Goal: Transaction & Acquisition: Purchase product/service

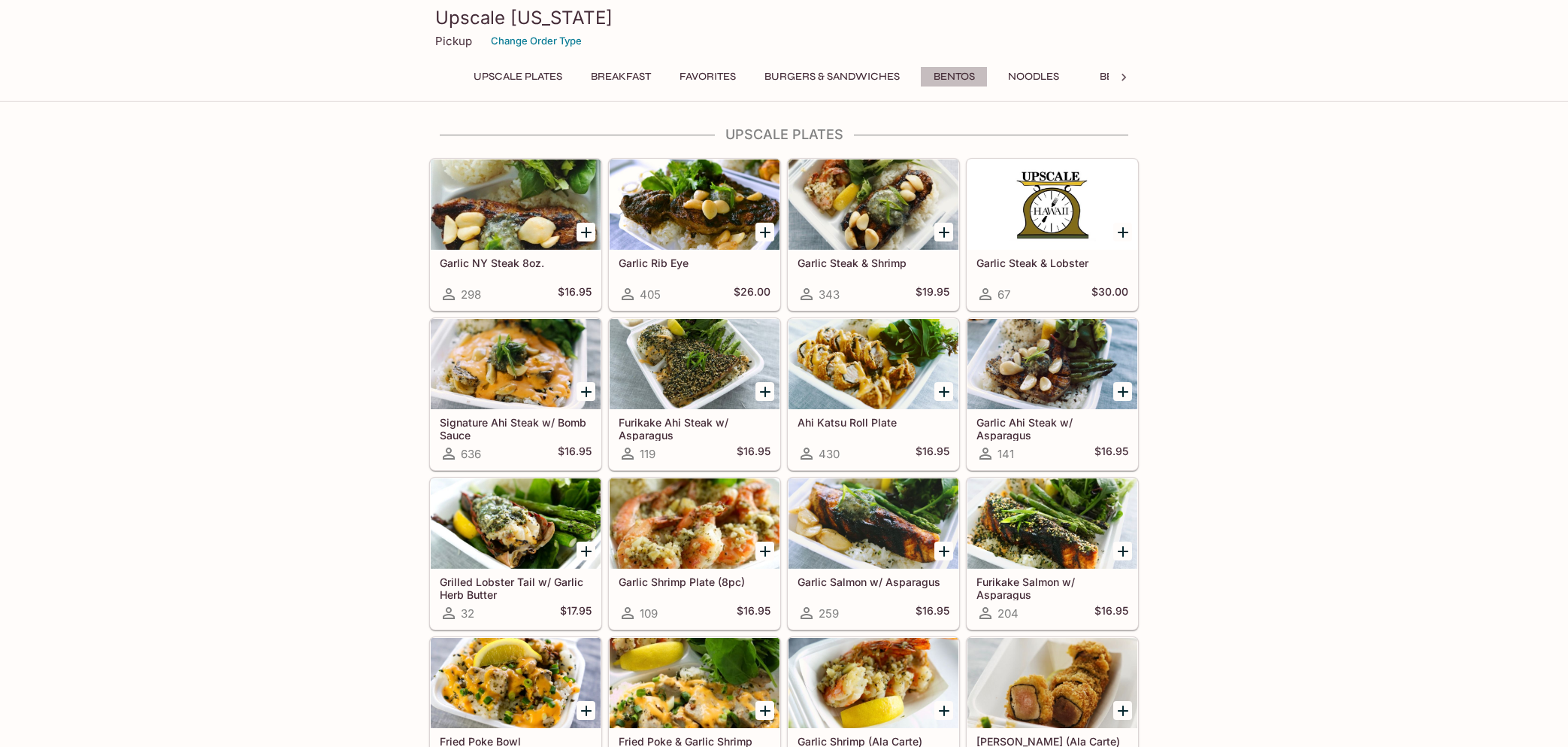
click at [979, 76] on button "Bentos" at bounding box center [954, 77] width 68 height 21
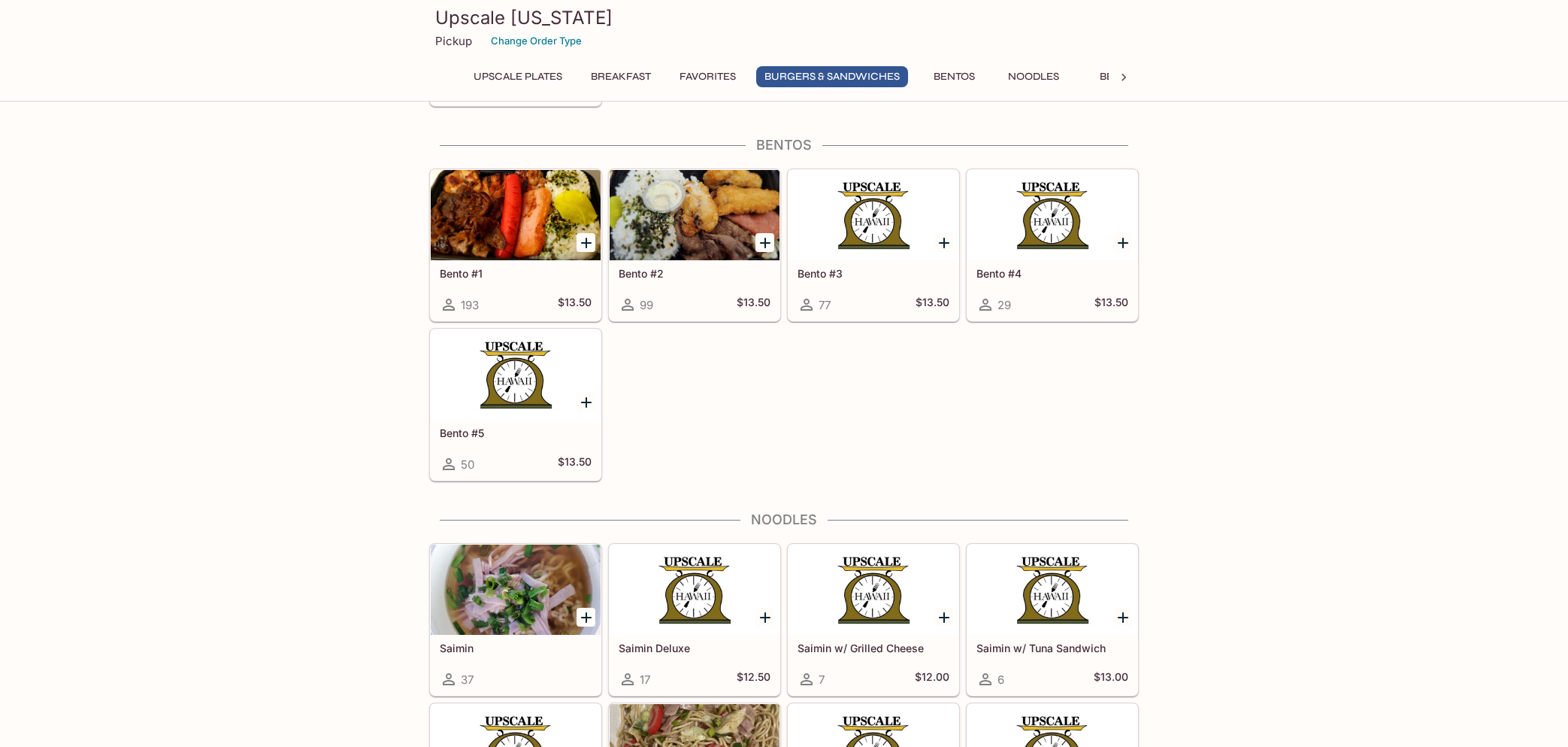
scroll to position [3090, 0]
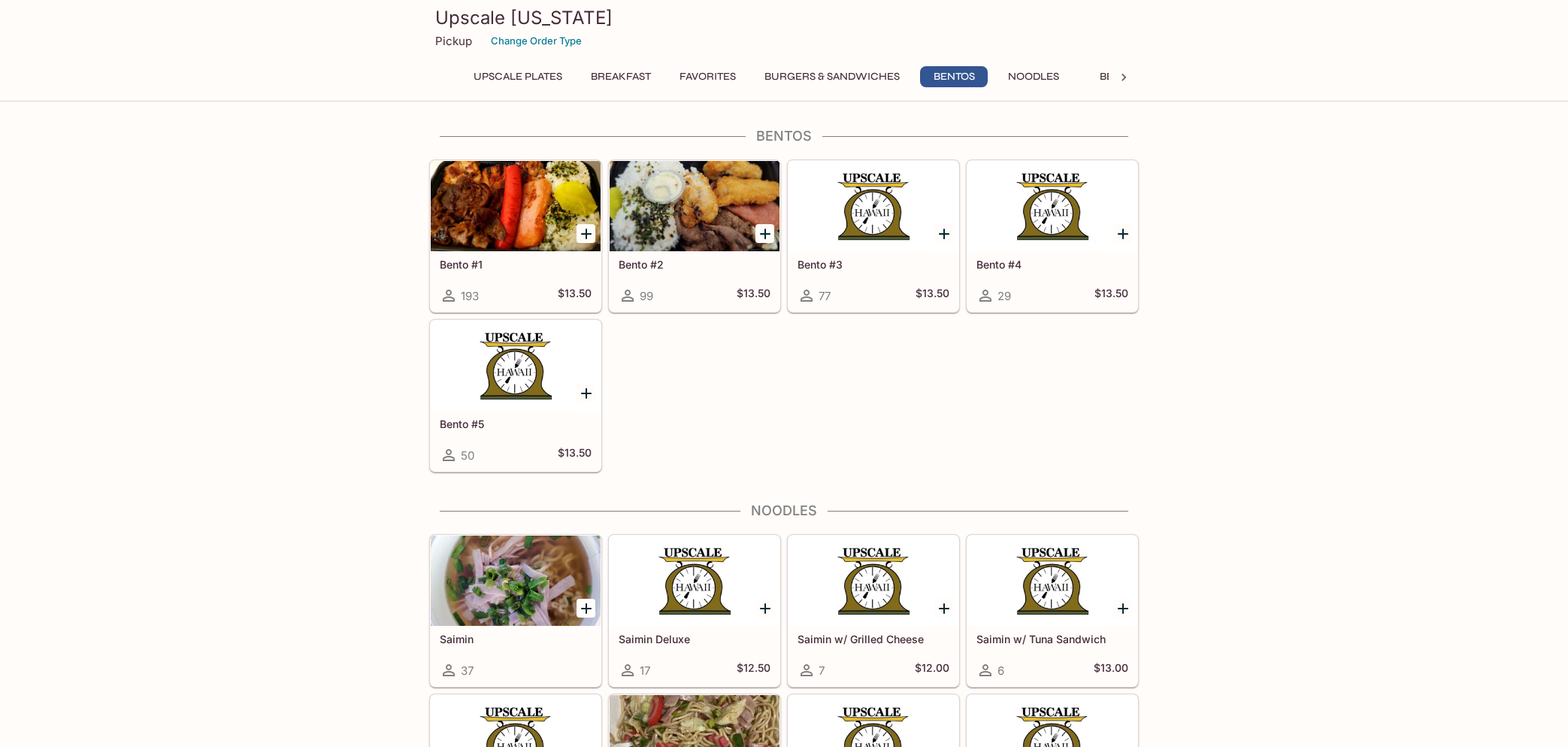
click at [541, 352] on div at bounding box center [515, 365] width 170 height 90
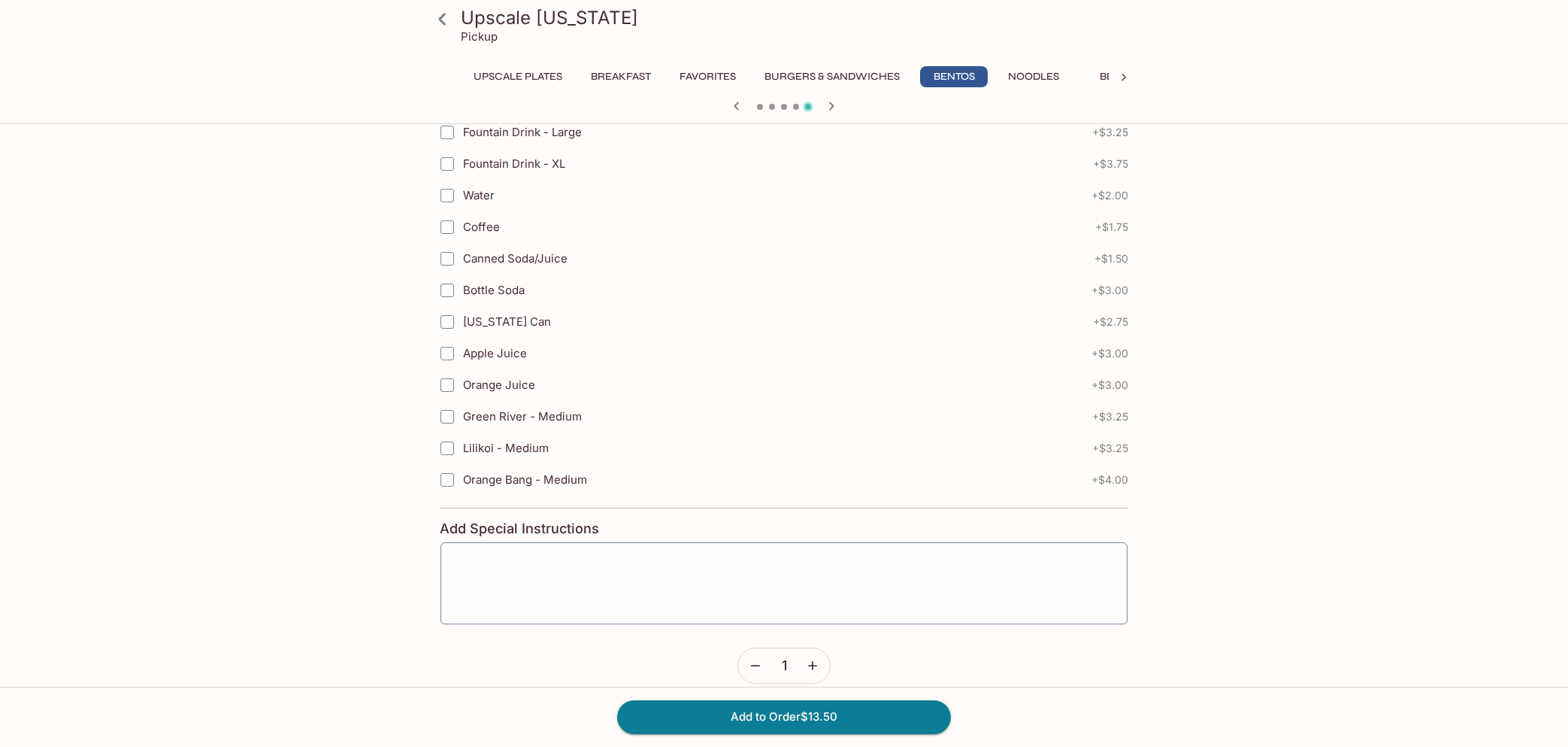
scroll to position [651, 0]
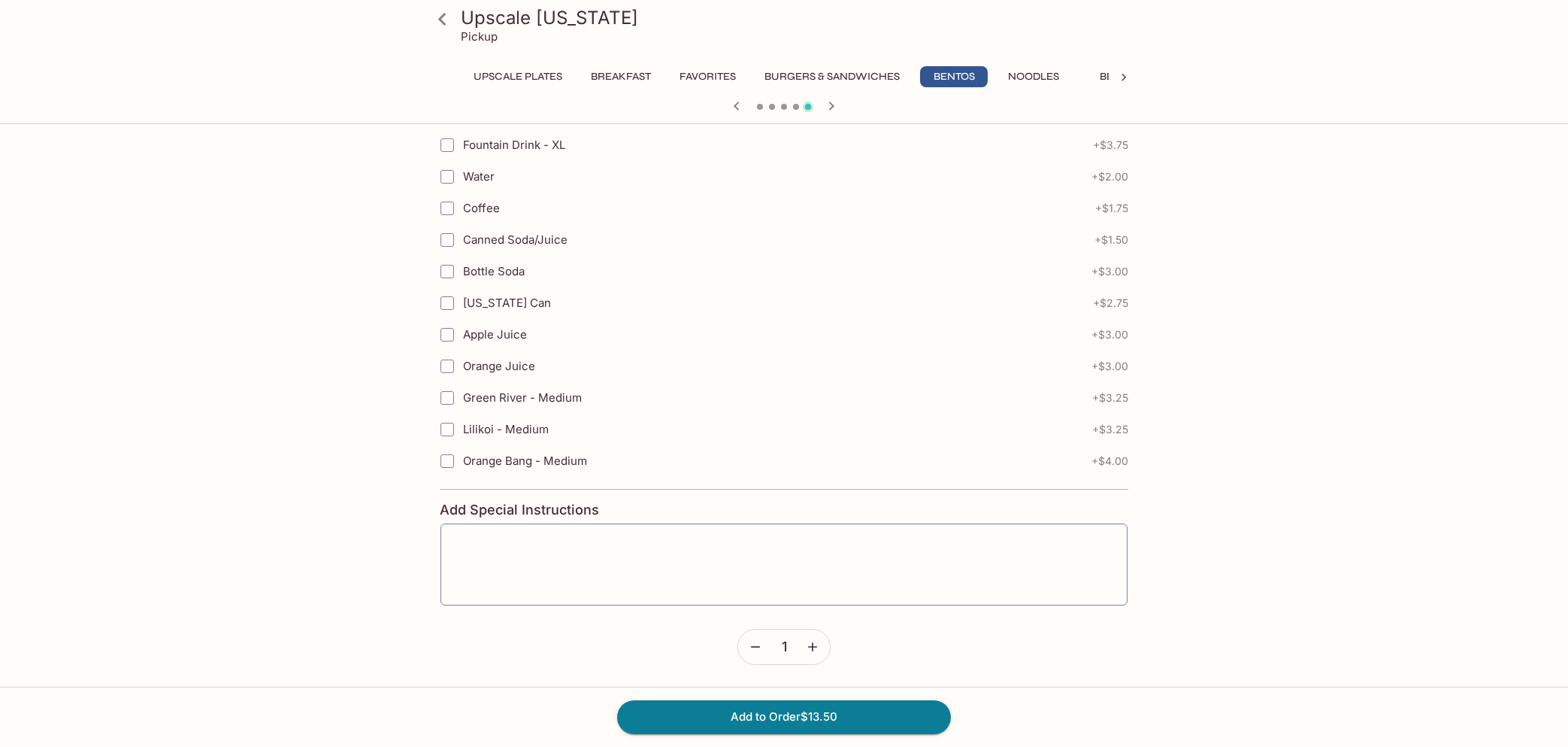
click at [813, 641] on icon "button" at bounding box center [812, 646] width 15 height 15
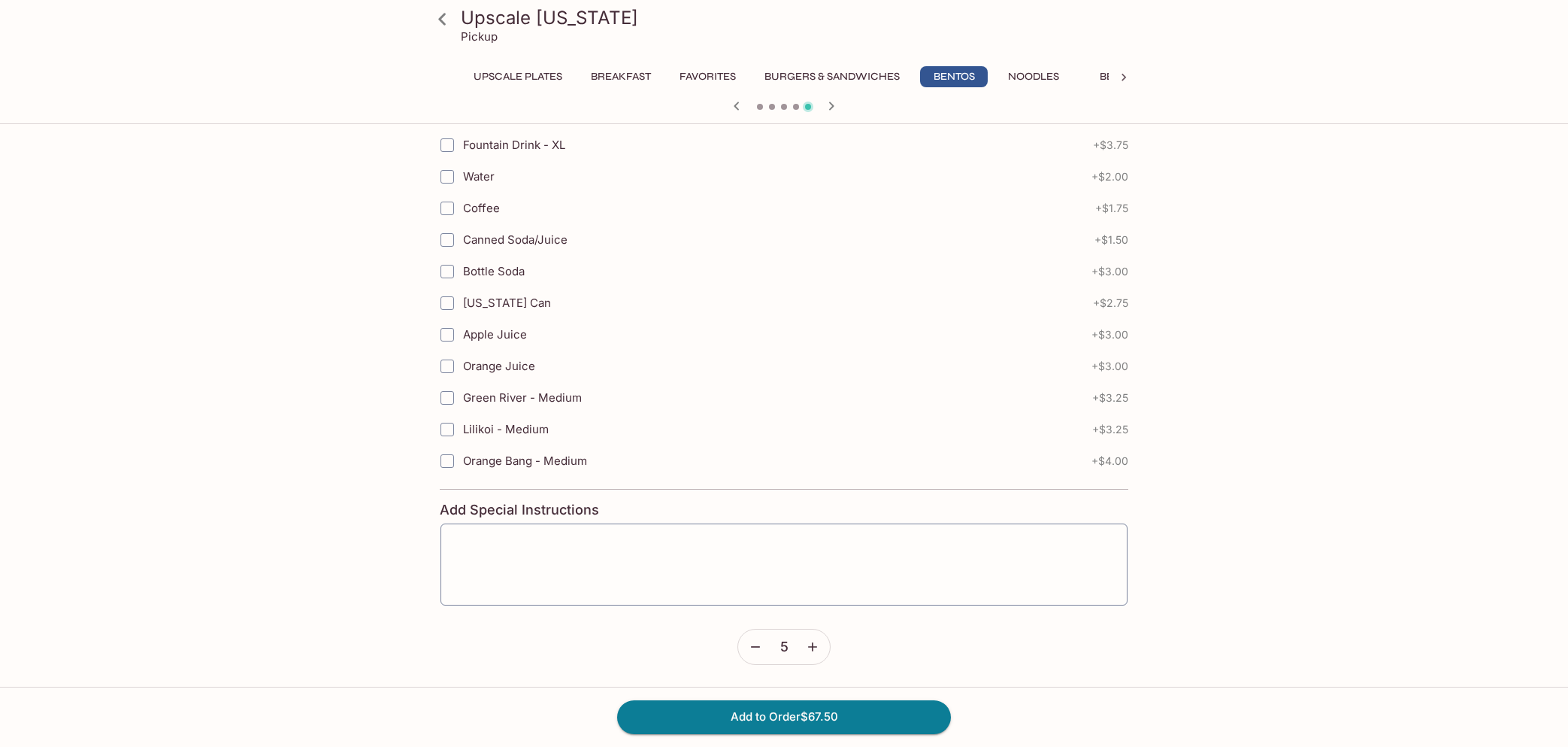
click at [813, 641] on icon "button" at bounding box center [812, 646] width 15 height 15
click at [821, 711] on button "Add to Order $135.00" at bounding box center [784, 717] width 333 height 33
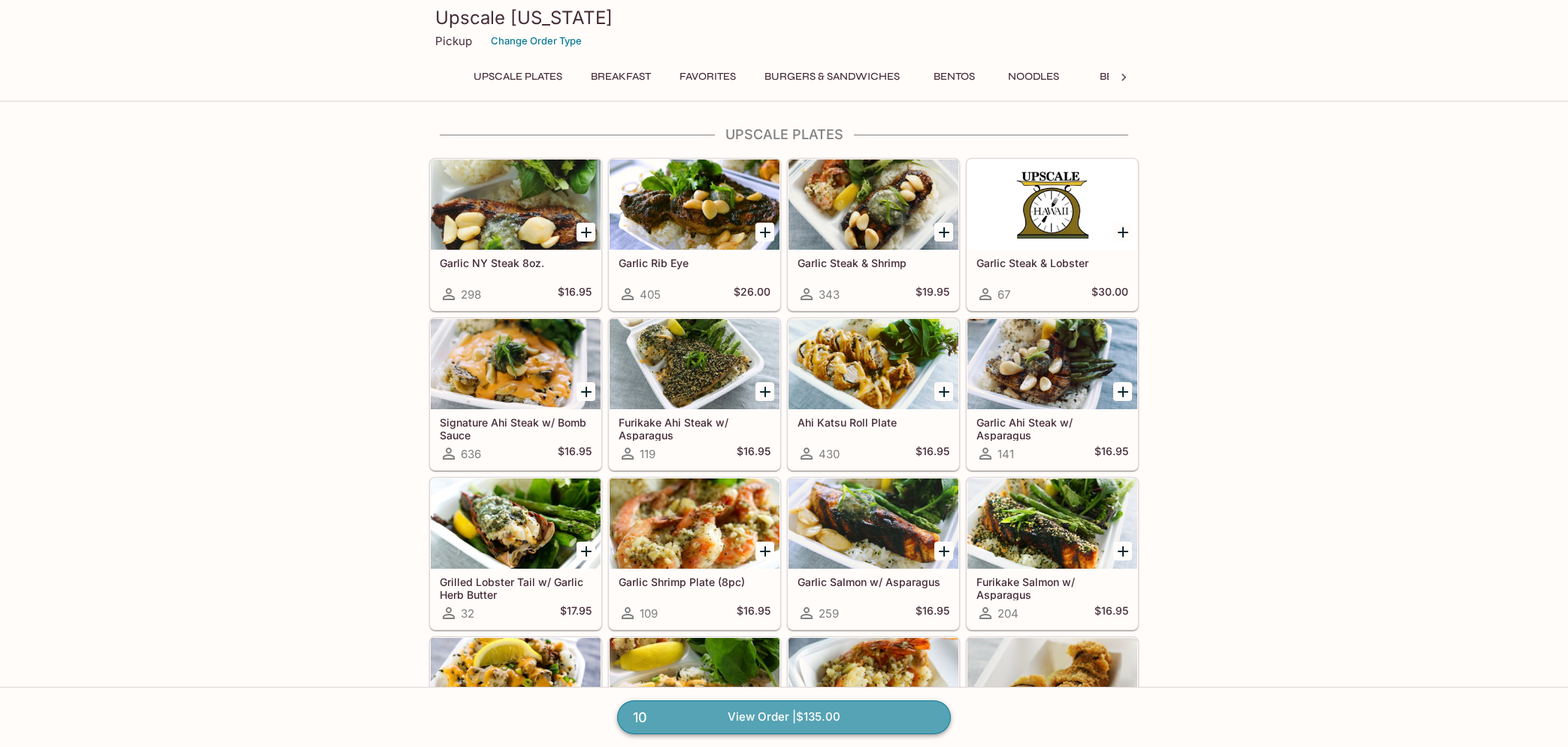
click at [809, 707] on link "10 View Order | $135.00" at bounding box center [784, 717] width 333 height 33
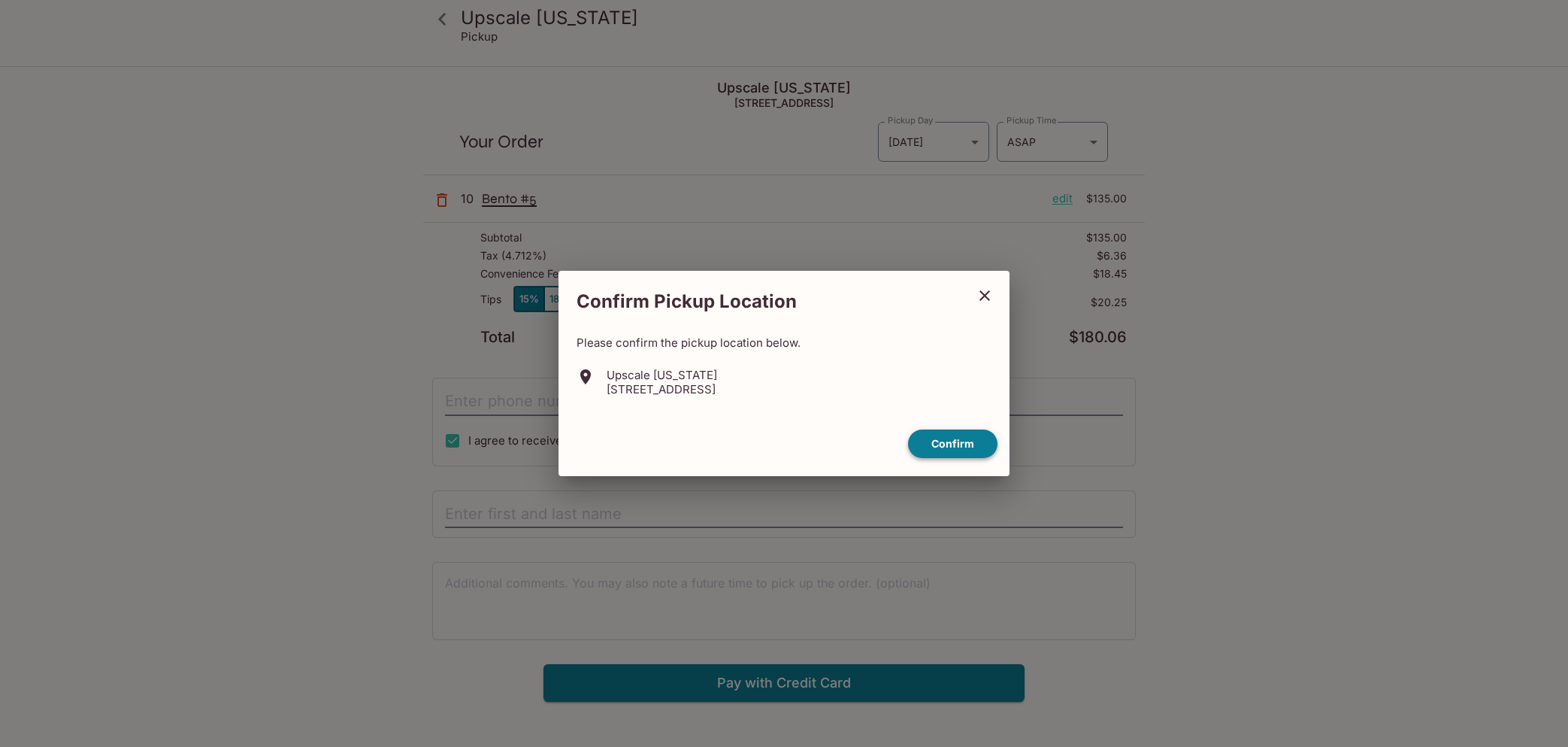
click at [926, 450] on button "Confirm" at bounding box center [953, 444] width 89 height 29
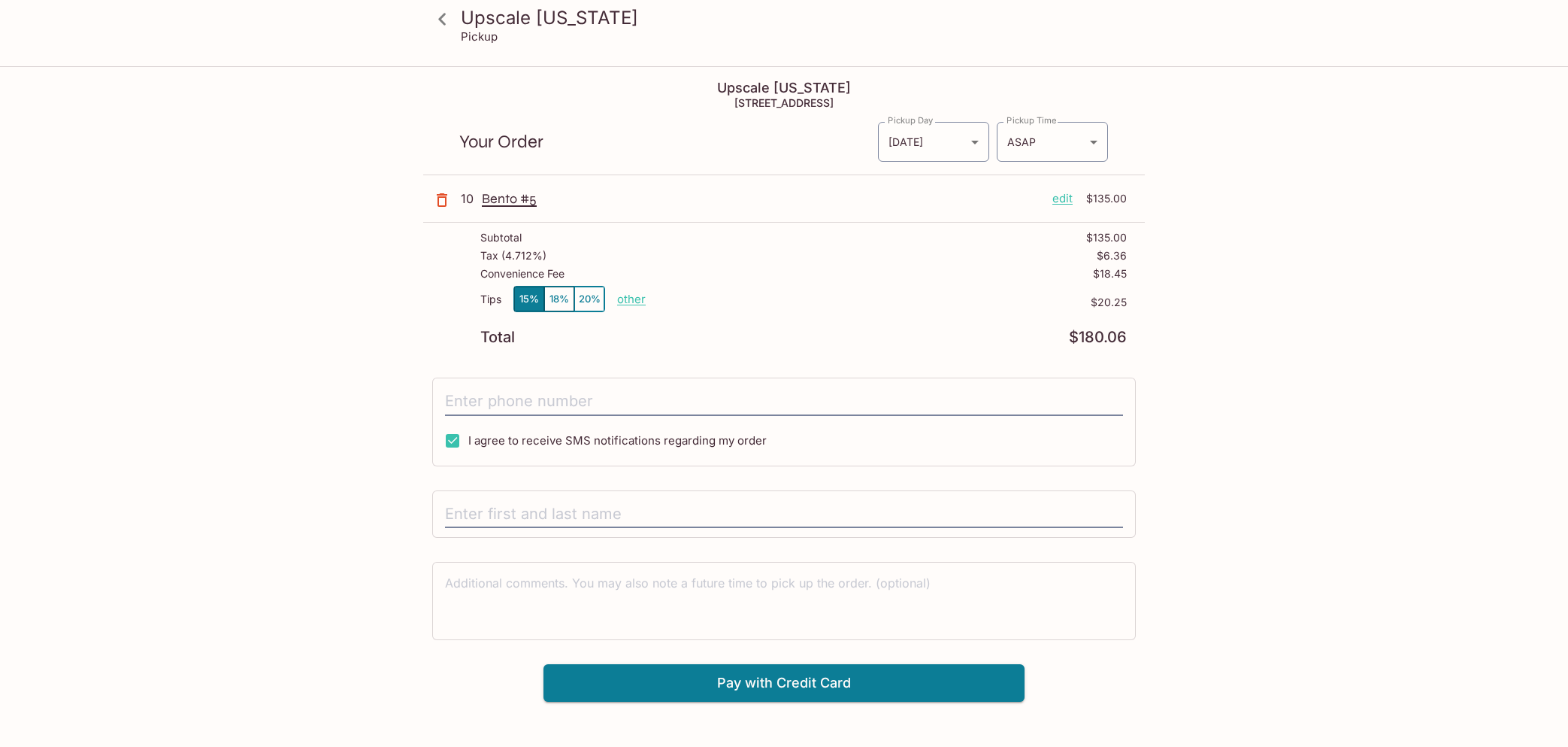
click at [624, 302] on p "other" at bounding box center [631, 299] width 28 height 15
click at [540, 300] on button "15%" at bounding box center [529, 300] width 30 height 25
click at [538, 303] on button "15%" at bounding box center [529, 300] width 30 height 25
click at [624, 301] on p "other" at bounding box center [631, 299] width 28 height 15
drag, startPoint x: 699, startPoint y: 302, endPoint x: 764, endPoint y: 308, distance: 65.3
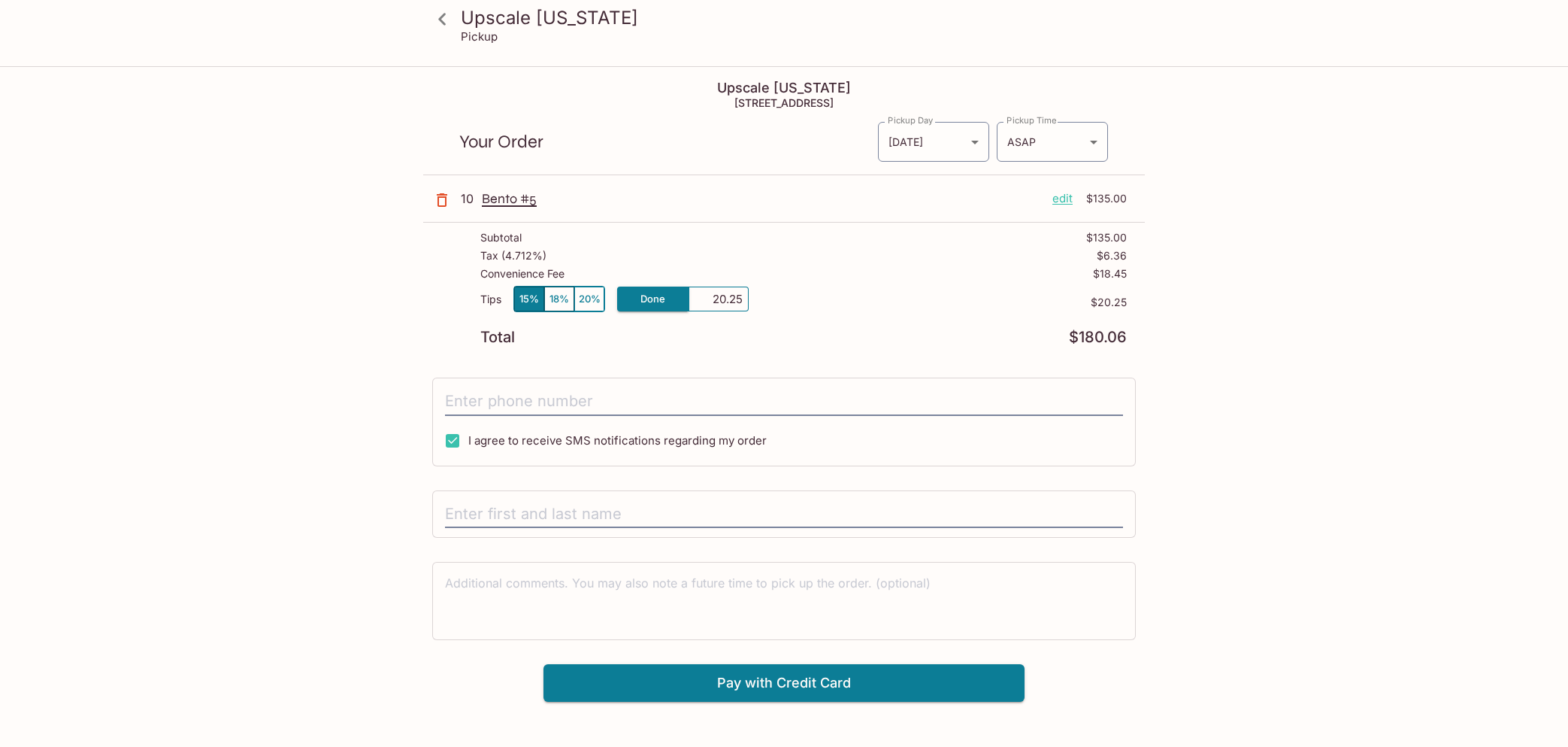
click at [764, 308] on div "Tips 15% 18% 20% Done 20.25 $20.25" at bounding box center [803, 308] width 646 height 45
type input "0.00"
click at [723, 323] on div "Tips 15% 18% 20% Done 0.00 $20.25" at bounding box center [803, 308] width 646 height 45
click at [615, 505] on input "text" at bounding box center [784, 514] width 678 height 28
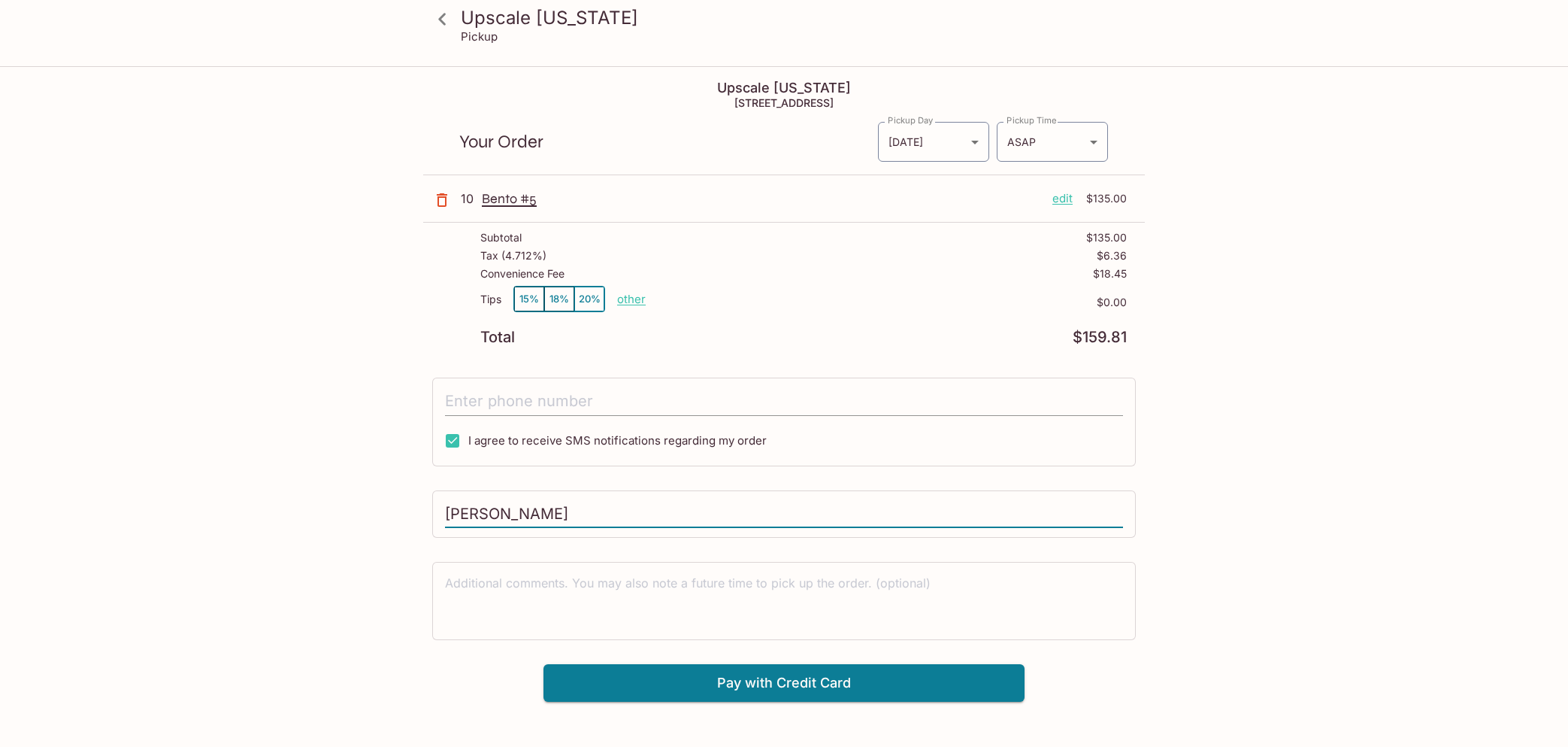
type input "[PERSON_NAME]"
click at [584, 395] on input "tel" at bounding box center [784, 401] width 678 height 28
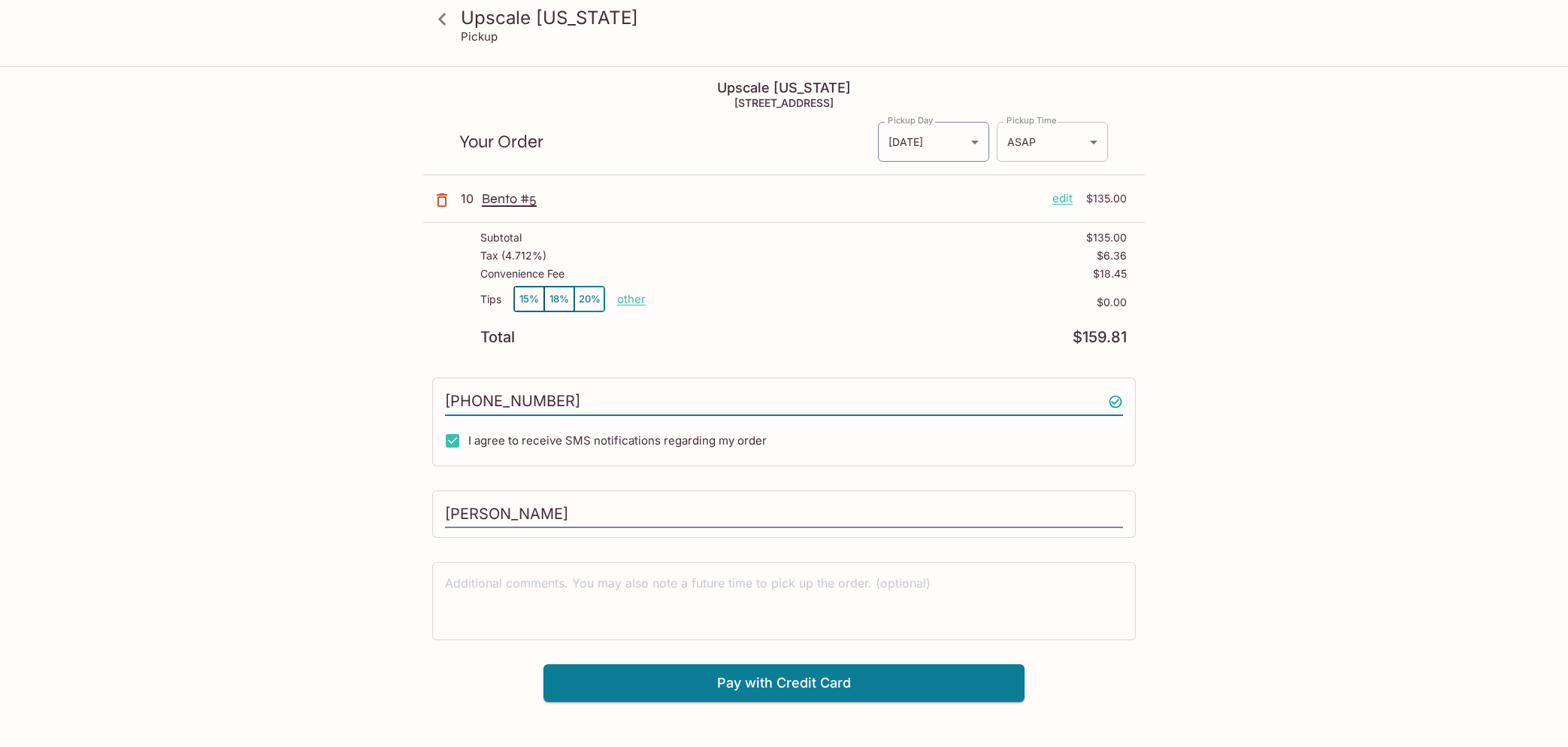
type input "[PHONE_NUMBER]"
click at [1081, 148] on body "Upscale [US_STATE] Pickup Upscale [US_STATE] [STREET_ADDRESS] Your Order Pickup…" at bounding box center [784, 442] width 1568 height 747
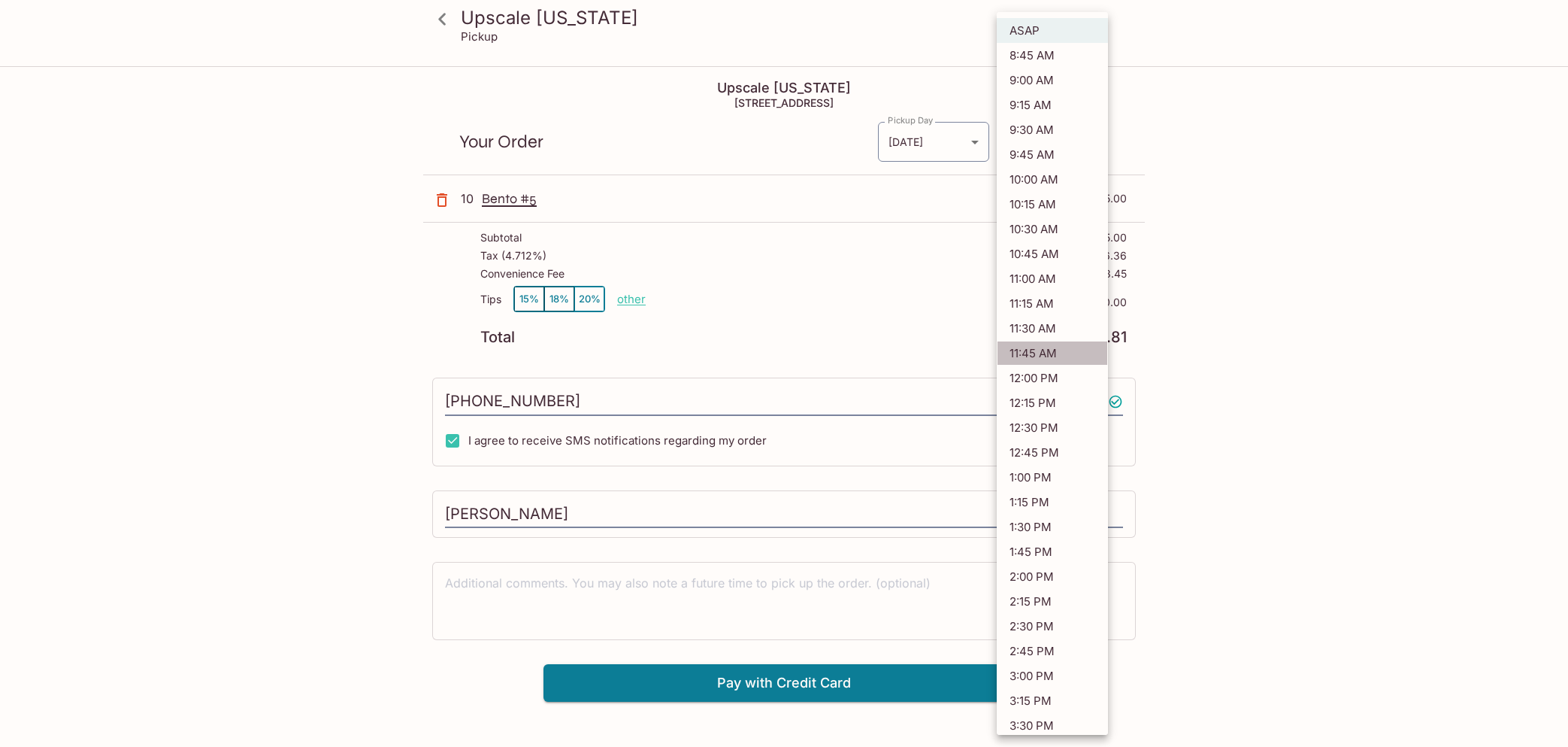
click at [1060, 358] on li "11:45 AM" at bounding box center [1052, 353] width 111 height 25
type input "[DATE]T21:45:27.000000Z"
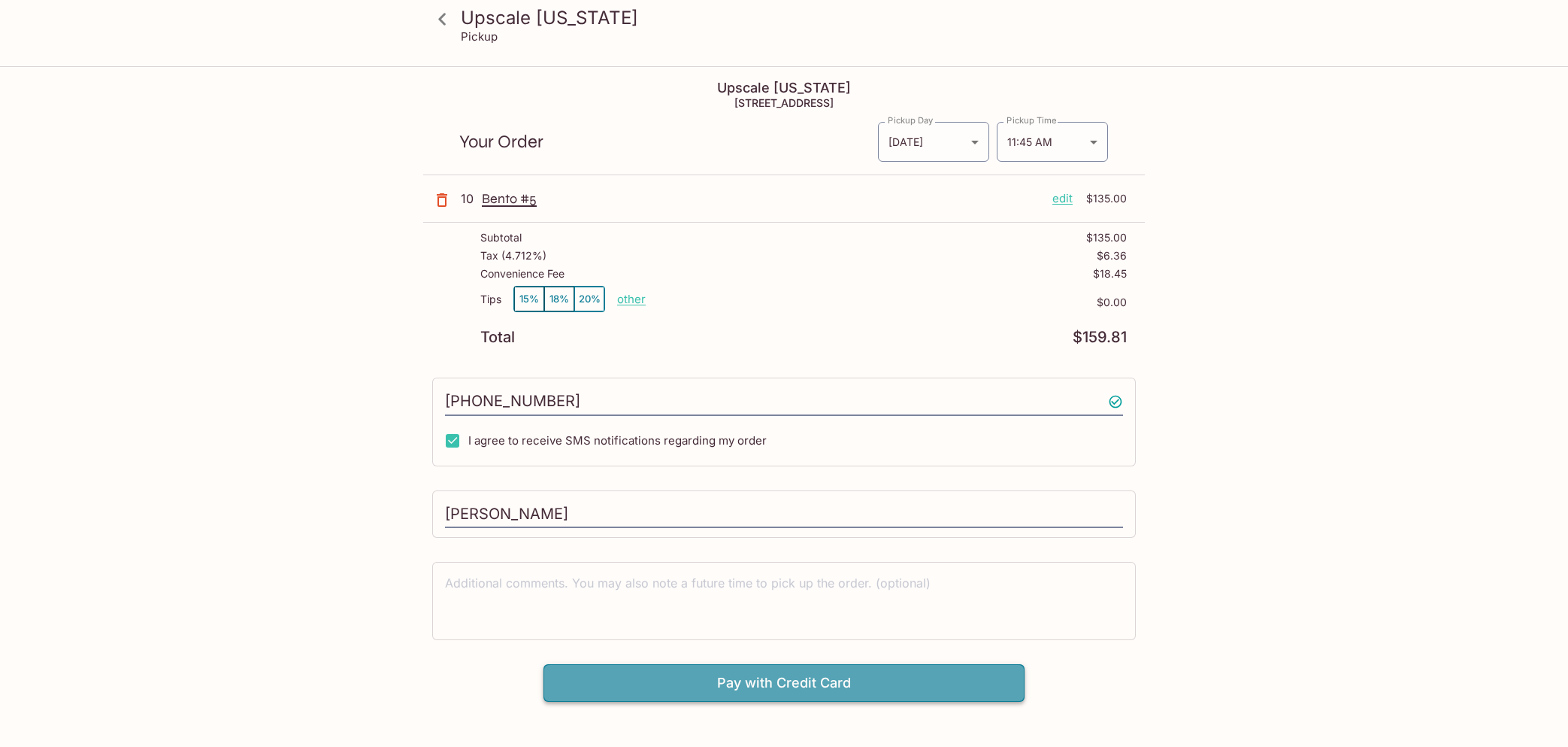
click at [756, 679] on button "Pay with Credit Card" at bounding box center [784, 683] width 481 height 38
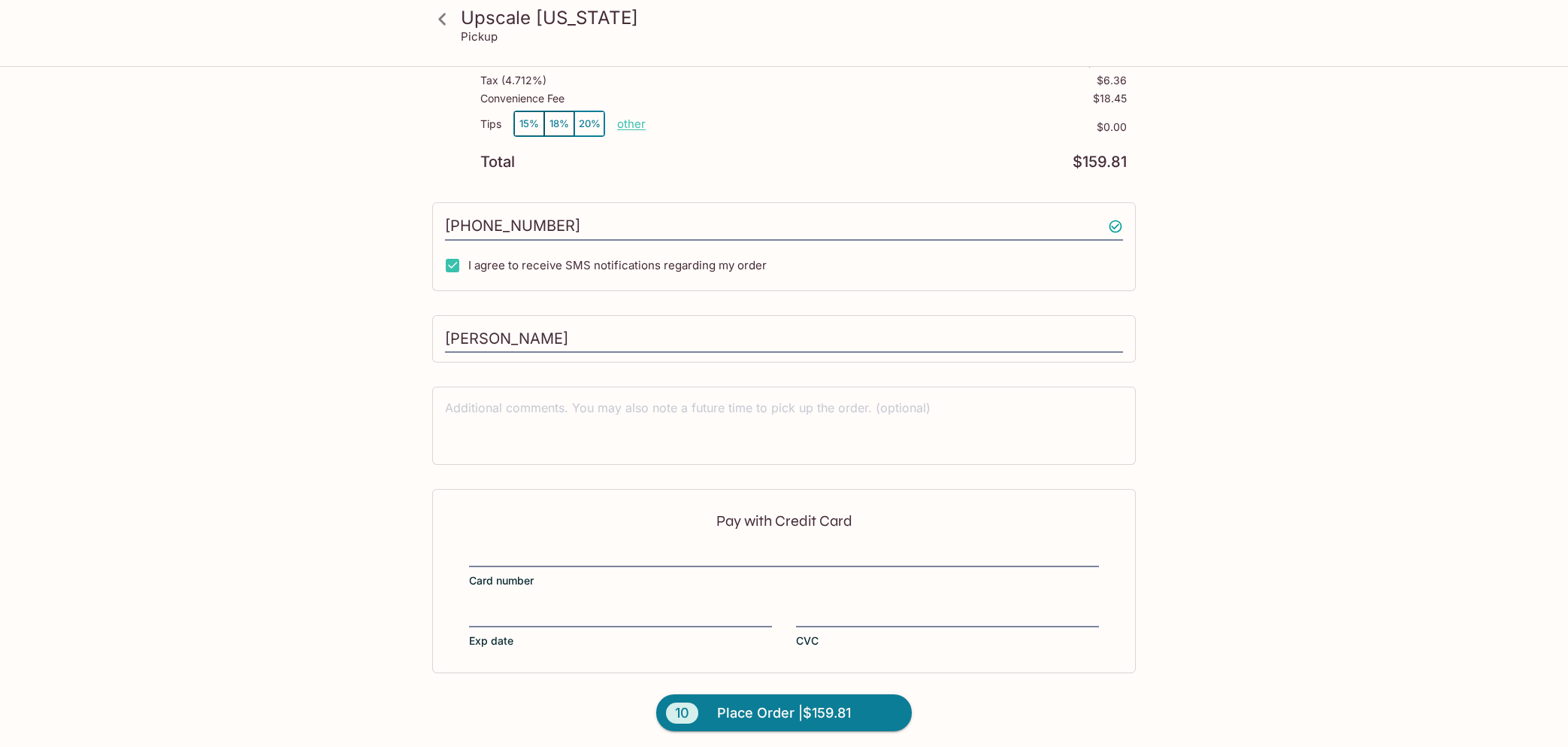
scroll to position [181, 0]
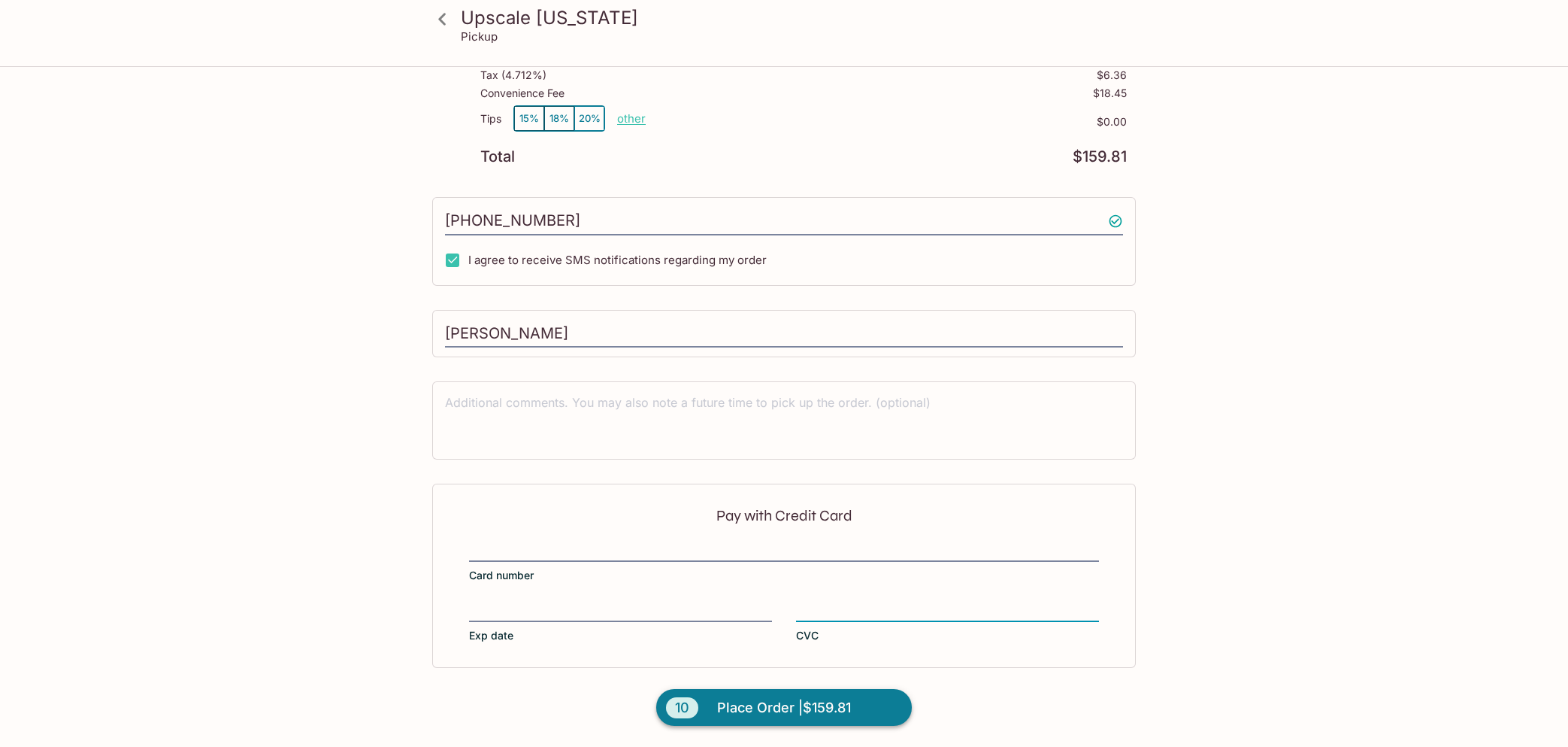
click at [788, 702] on span "Place Order | $159.81" at bounding box center [784, 707] width 134 height 24
